Goal: Navigation & Orientation: Understand site structure

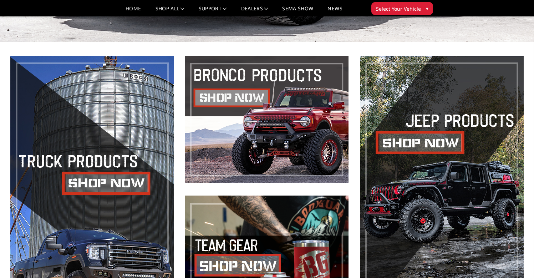
scroll to position [468, 0]
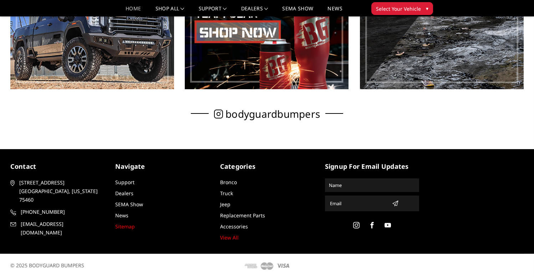
click at [128, 228] on link "Sitemap" at bounding box center [125, 226] width 20 height 7
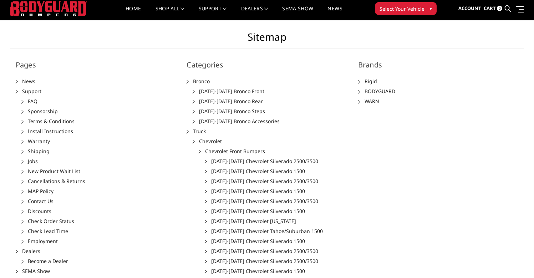
scroll to position [68, 0]
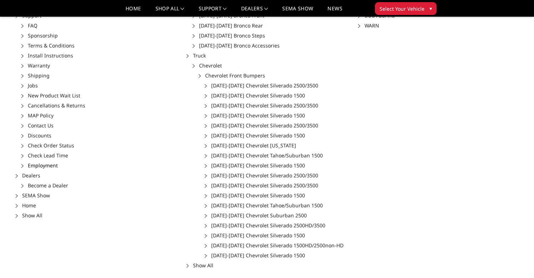
click at [41, 164] on link "Employment" at bounding box center [43, 165] width 30 height 7
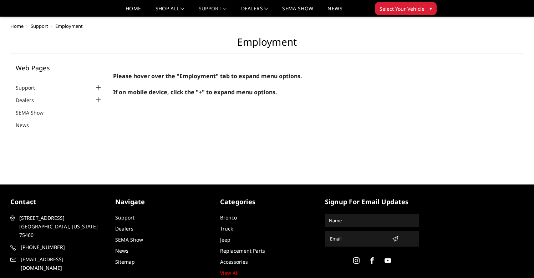
scroll to position [36, 0]
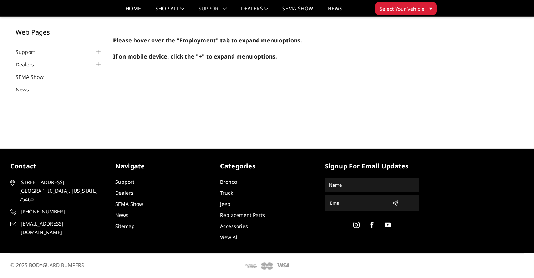
click at [233, 236] on link "View All" at bounding box center [229, 237] width 19 height 7
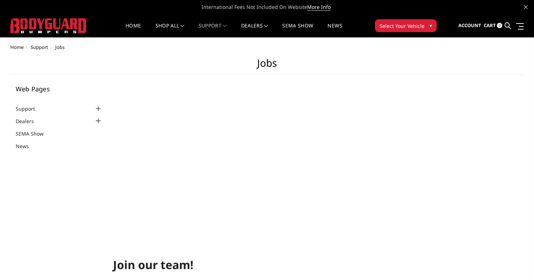
select select "US"
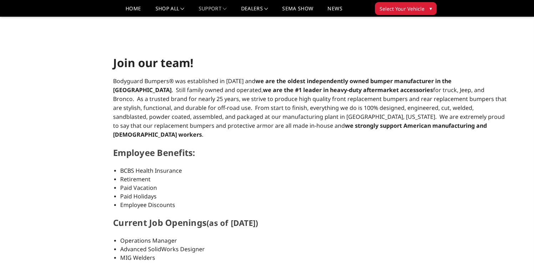
scroll to position [34, 0]
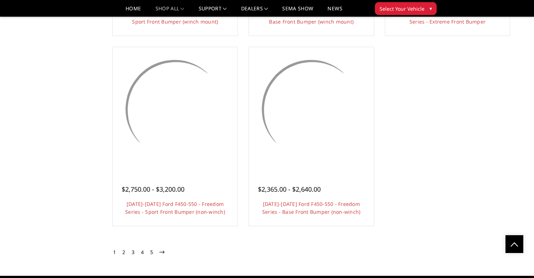
scroll to position [3354, 0]
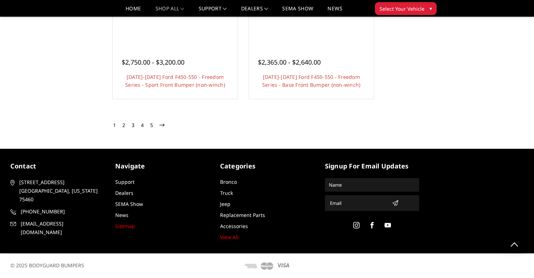
click at [124, 229] on link "Sitemap" at bounding box center [125, 225] width 20 height 7
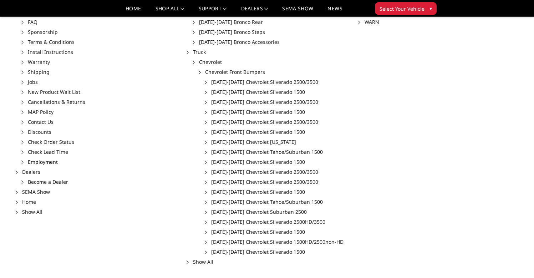
scroll to position [61, 0]
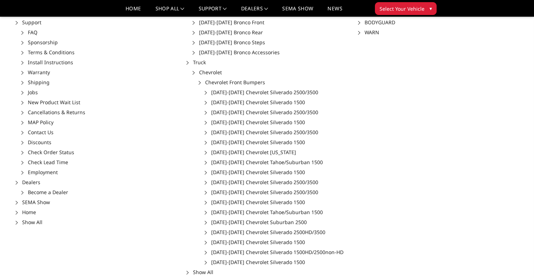
click at [24, 133] on li "Contact Us" at bounding box center [98, 131] width 154 height 7
click at [22, 133] on li "Contact Us" at bounding box center [98, 131] width 154 height 7
click at [36, 132] on link "Contact Us" at bounding box center [41, 132] width 26 height 7
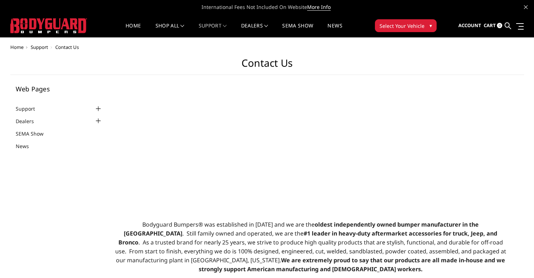
select select "US"
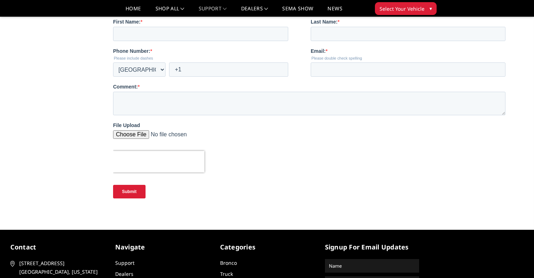
scroll to position [370, 0]
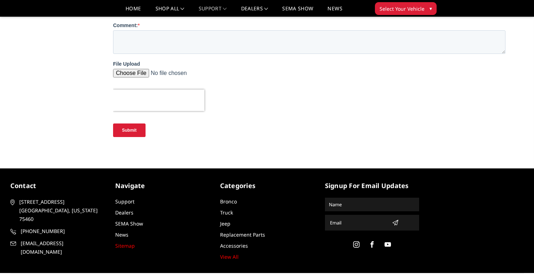
click at [128, 246] on link "Sitemap" at bounding box center [125, 245] width 20 height 7
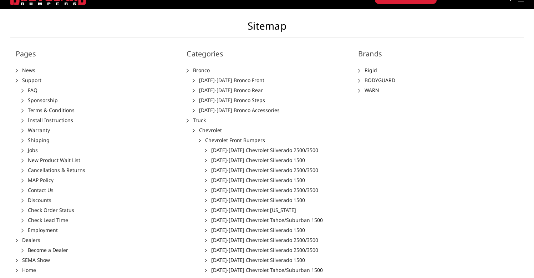
scroll to position [118, 0]
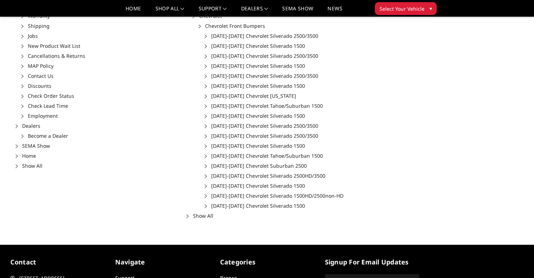
click at [17, 156] on li "Home" at bounding box center [96, 155] width 160 height 7
click at [25, 157] on link "Home" at bounding box center [29, 155] width 14 height 7
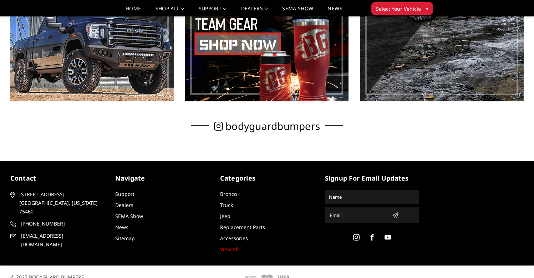
scroll to position [468, 0]
